Goal: Task Accomplishment & Management: Complete application form

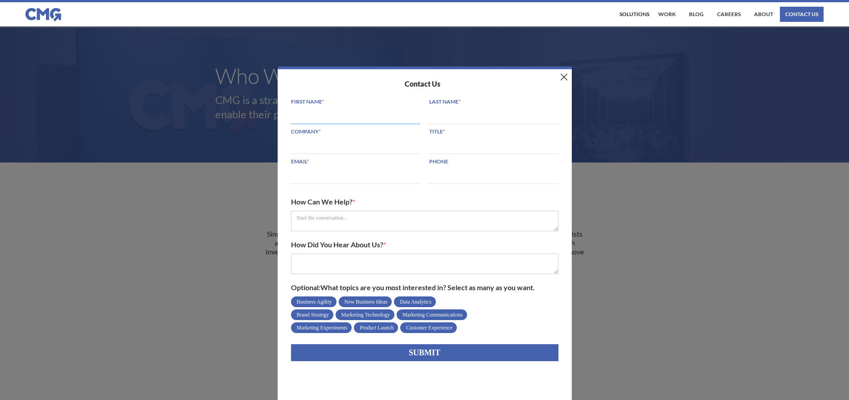
click at [334, 123] on input "First Name *" at bounding box center [355, 115] width 129 height 17
type input "[PERSON_NAME]"
type input "Lane"
type input "Pro-MedSole RCM"
type input "[PERSON_NAME][EMAIL_ADDRESS][DOMAIN_NAME]"
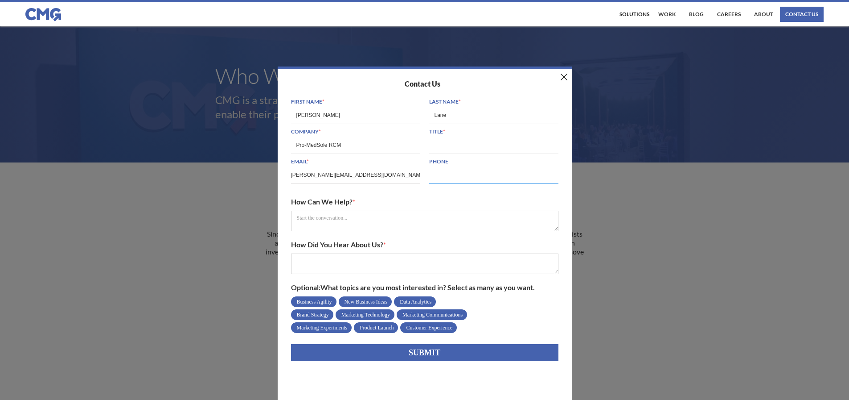
type input "8325321321"
click at [343, 227] on textarea "How Can We Help? *" at bounding box center [425, 220] width 268 height 21
click at [310, 249] on label "How Did You Hear About Us? *" at bounding box center [425, 244] width 268 height 18
click at [310, 253] on textarea "How Did You Hear About Us? *" at bounding box center [425, 263] width 268 height 21
click at [333, 269] on textarea "How Did You Hear About Us? *" at bounding box center [425, 263] width 268 height 21
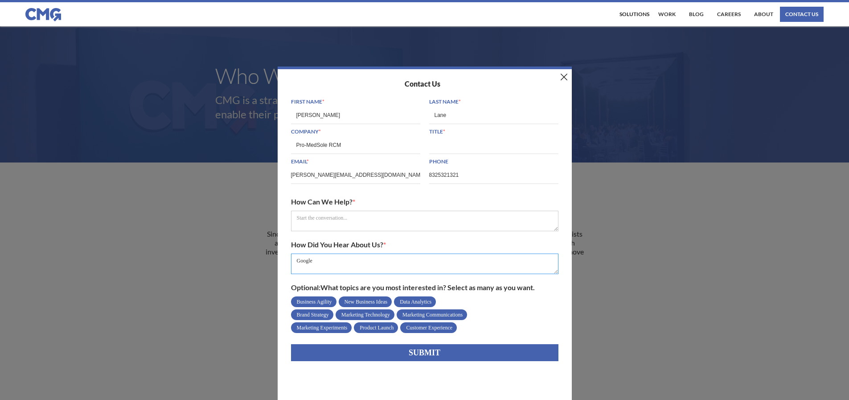
type textarea "Google"
click at [324, 217] on textarea "How Can We Help? *" at bounding box center [425, 220] width 268 height 21
paste textarea "Hi, Are you looking for dependable credentialing support at very reasonable pri…"
type textarea "Hi, Are you looking for dependable credentialing support at very reasonable pri…"
